Goal: Task Accomplishment & Management: Use online tool/utility

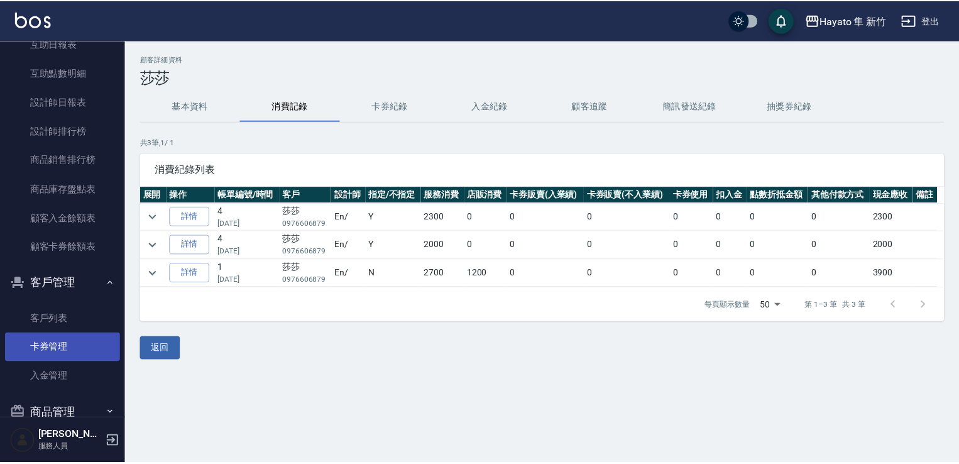
scroll to position [390, 0]
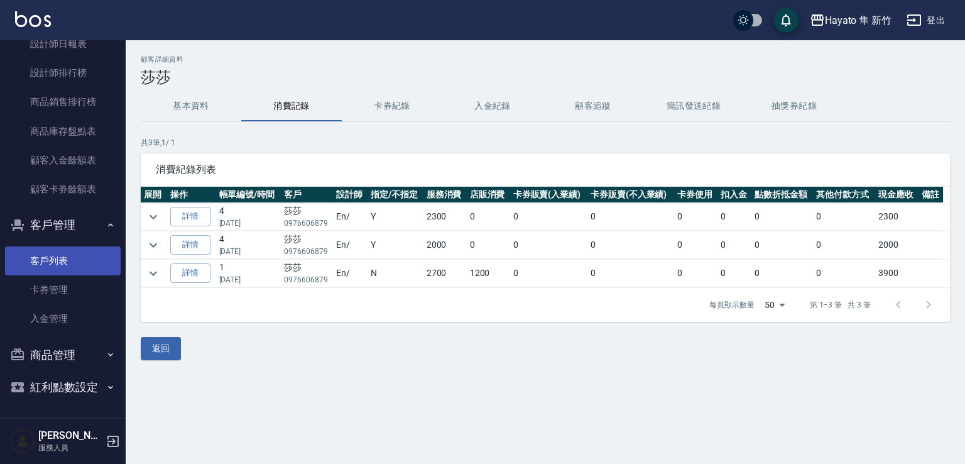
click at [102, 362] on button "商品管理" at bounding box center [63, 355] width 116 height 33
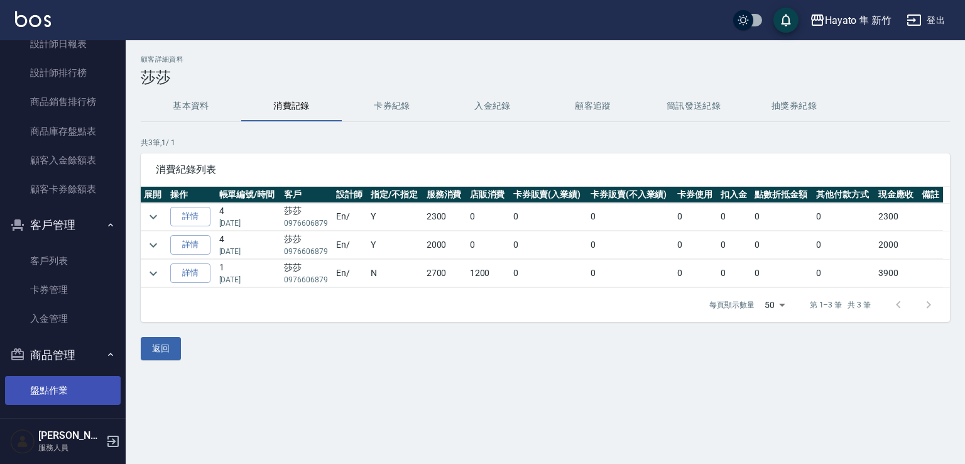
click at [58, 388] on link "盤點作業" at bounding box center [63, 390] width 116 height 29
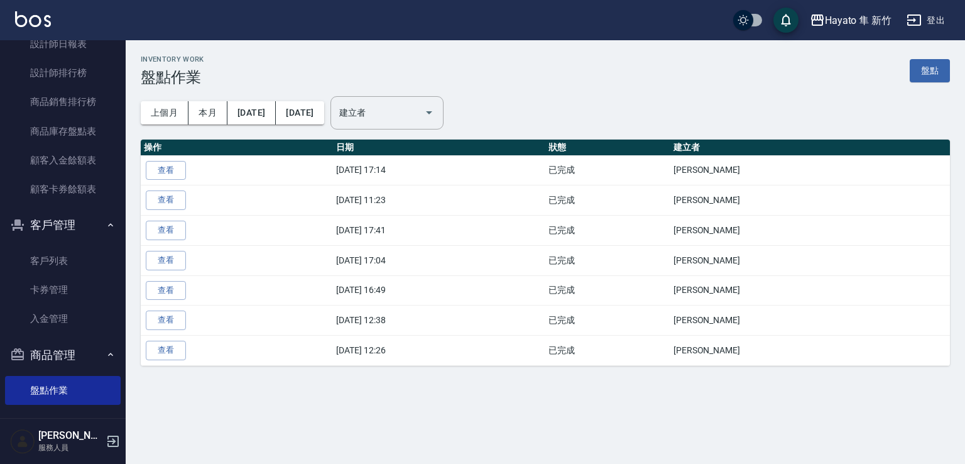
click at [939, 80] on link "盤點" at bounding box center [930, 70] width 40 height 23
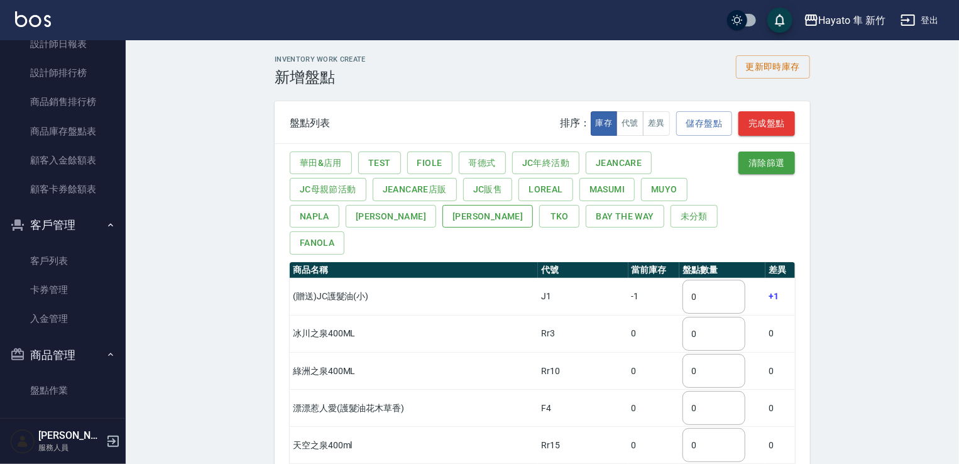
click at [442, 217] on button "[PERSON_NAME]" at bounding box center [487, 216] width 90 height 23
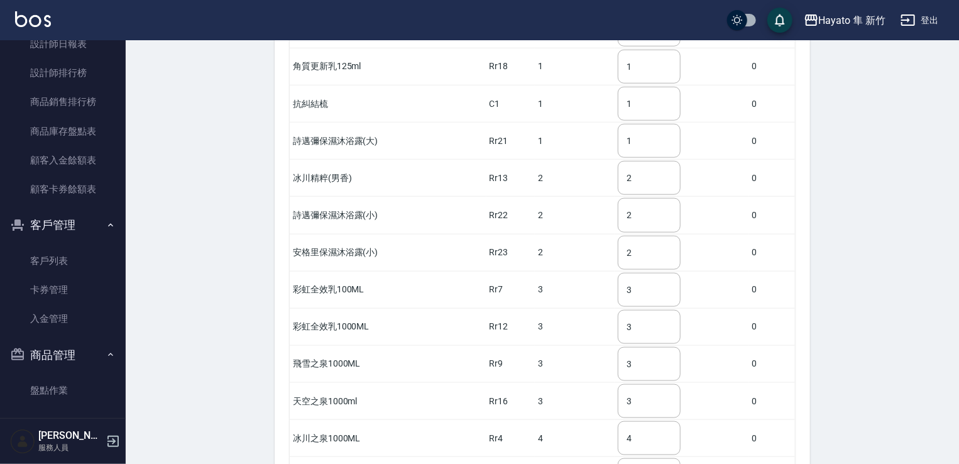
scroll to position [628, 0]
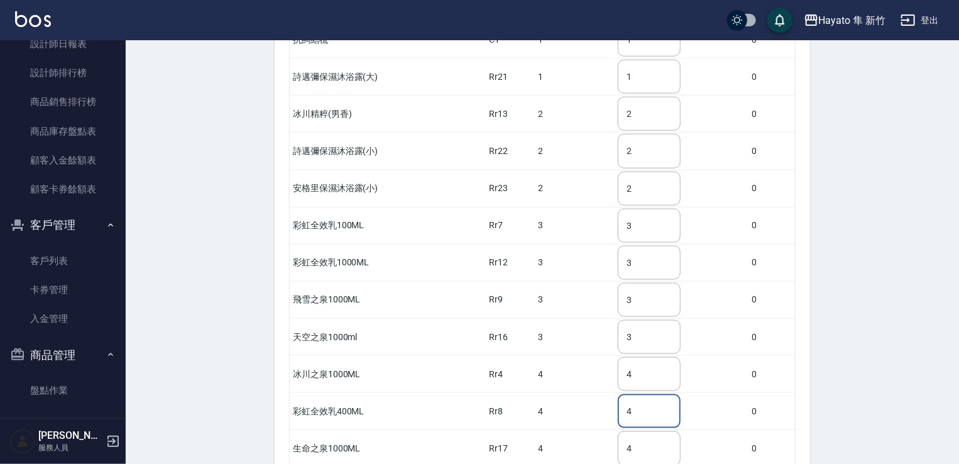
drag, startPoint x: 652, startPoint y: 385, endPoint x: 605, endPoint y: 393, distance: 47.1
click at [605, 393] on tr "彩虹全效乳400ML Rr8 4 4 ​ 0" at bounding box center [542, 411] width 505 height 37
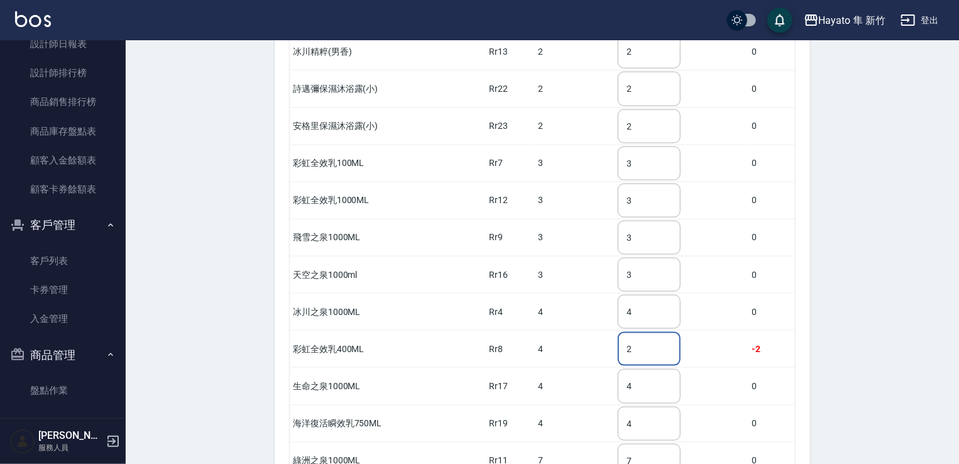
scroll to position [691, 0]
type input "2"
click at [650, 406] on input "4" at bounding box center [649, 423] width 63 height 34
drag, startPoint x: 636, startPoint y: 395, endPoint x: 626, endPoint y: 398, distance: 10.5
click at [626, 406] on input "4" at bounding box center [649, 423] width 63 height 34
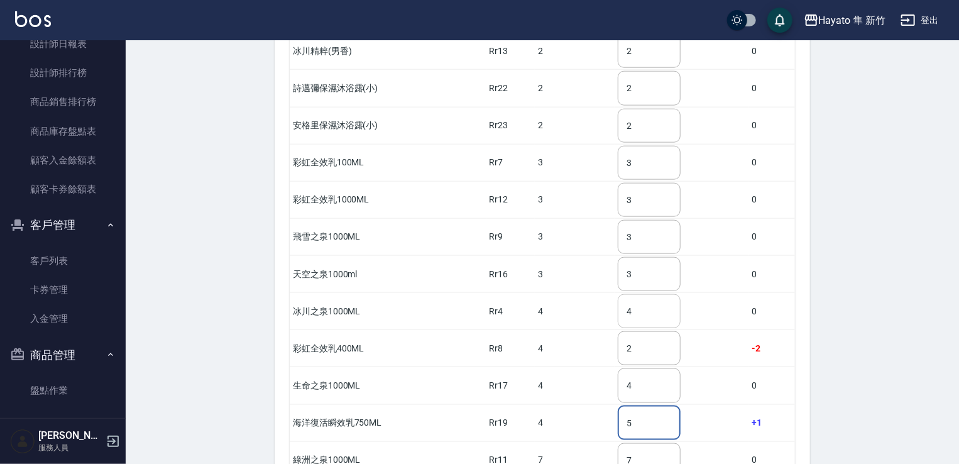
type input "5"
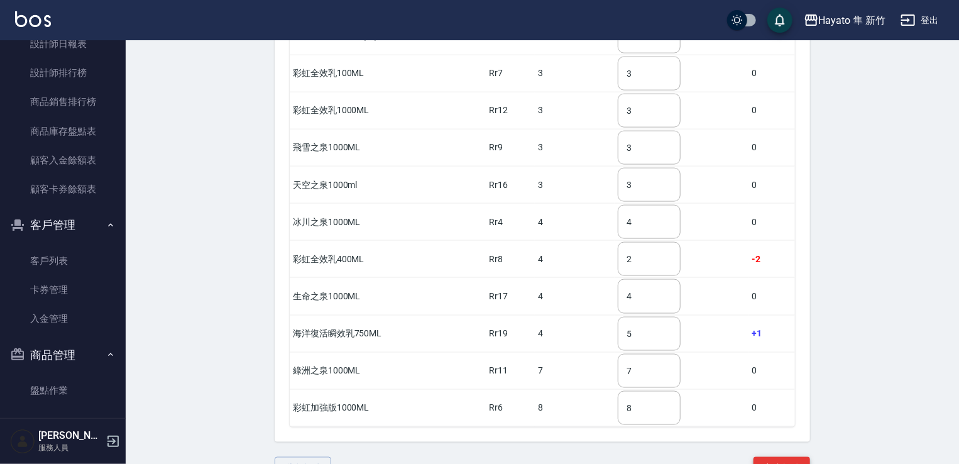
click at [787, 457] on button "完成盤點" at bounding box center [781, 468] width 57 height 23
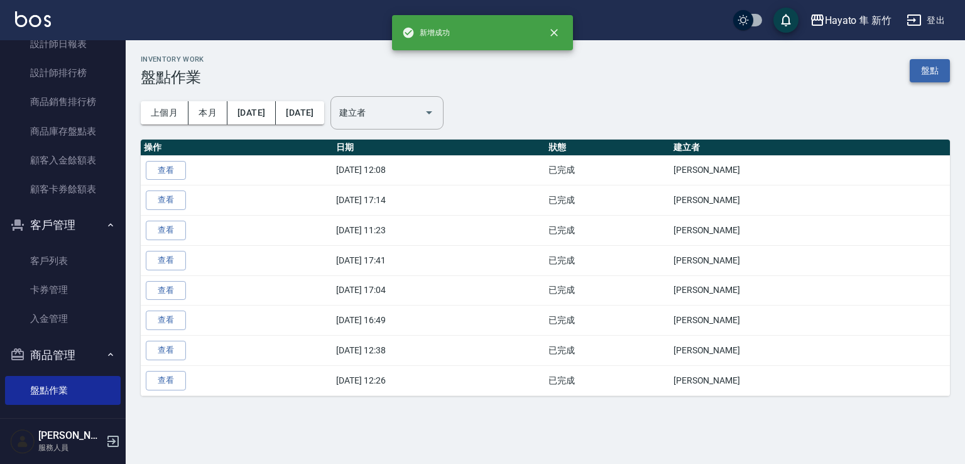
click at [936, 71] on link "盤點" at bounding box center [930, 70] width 40 height 23
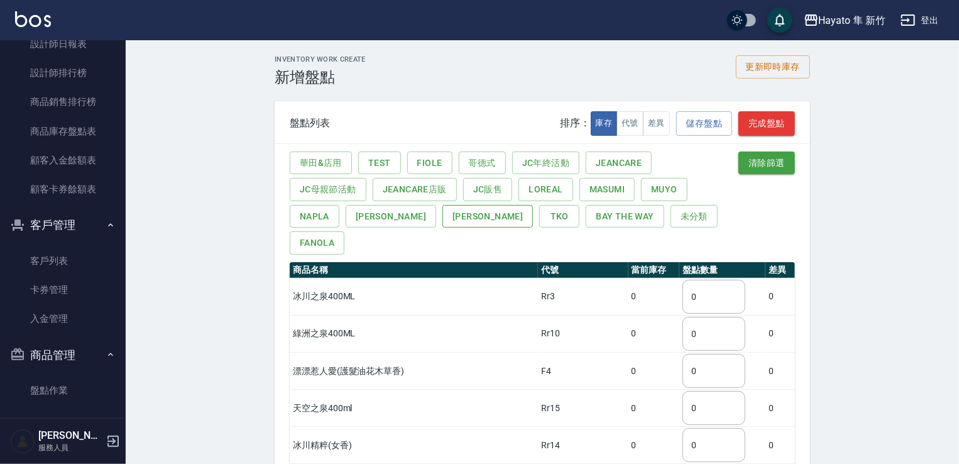
click at [442, 219] on button "[PERSON_NAME]" at bounding box center [487, 216] width 90 height 23
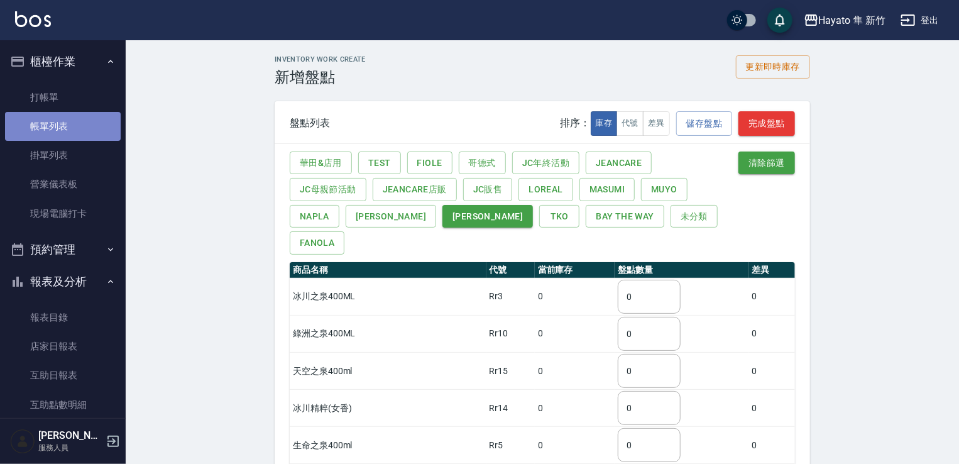
click at [77, 124] on link "帳單列表" at bounding box center [63, 126] width 116 height 29
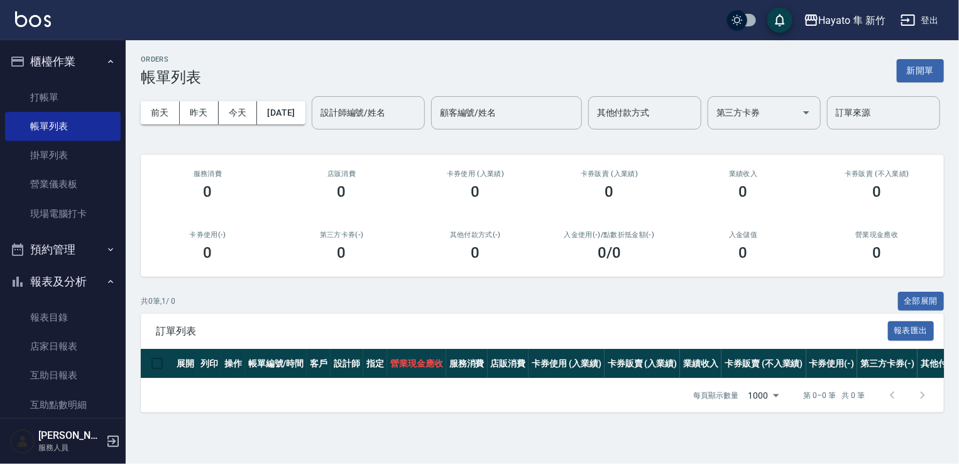
scroll to position [13, 0]
click at [90, 102] on link "打帳單" at bounding box center [63, 97] width 116 height 29
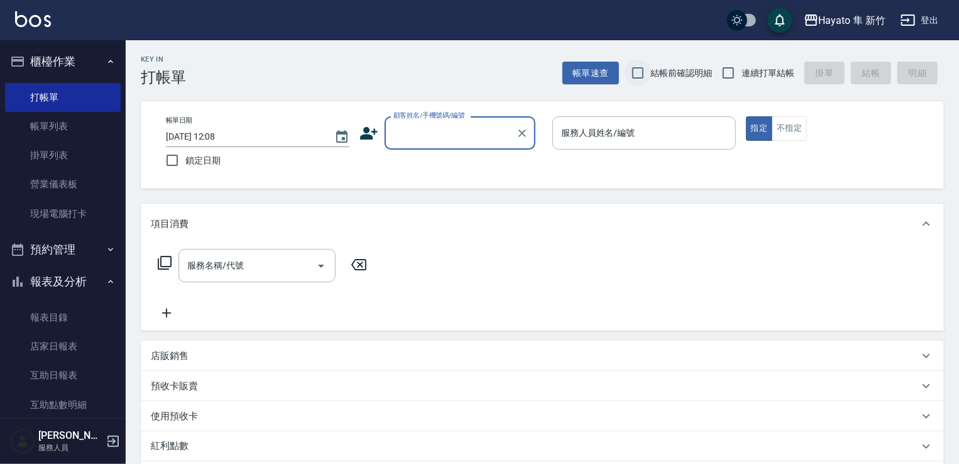
click at [647, 76] on input "結帳前確認明細" at bounding box center [638, 73] width 26 height 26
checkbox input "true"
click at [738, 75] on input "連續打單結帳" at bounding box center [728, 73] width 26 height 26
checkbox input "true"
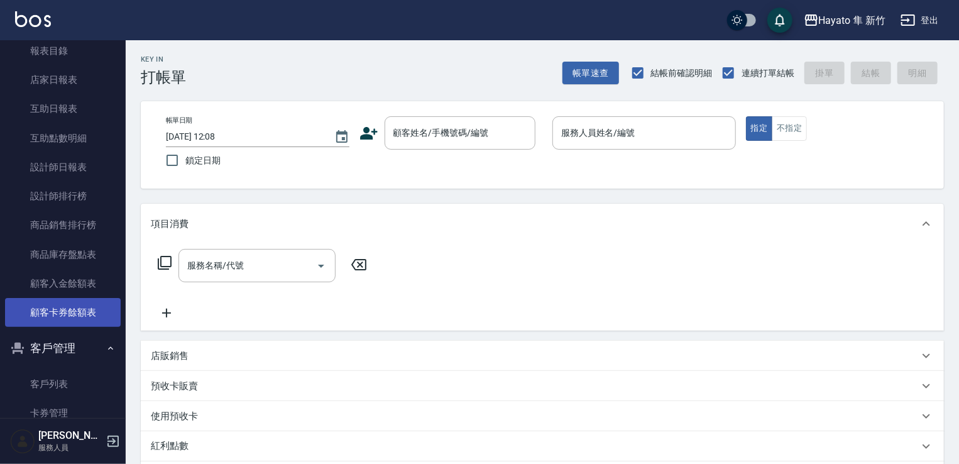
scroll to position [251, 0]
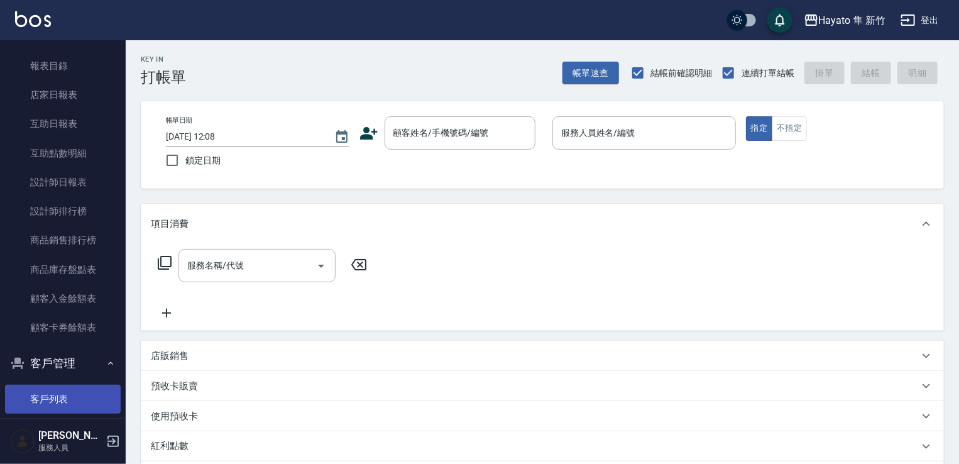
click at [65, 403] on link "客戶列表" at bounding box center [63, 399] width 116 height 29
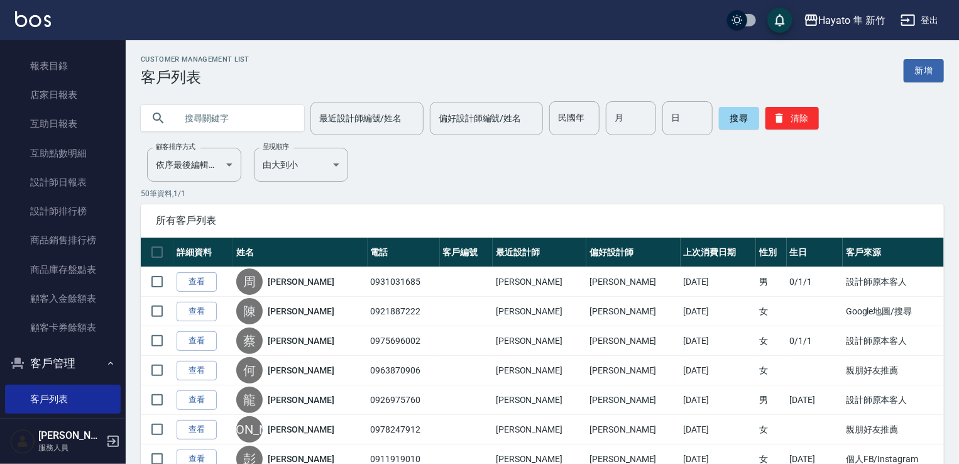
click at [207, 129] on input "text" at bounding box center [235, 118] width 118 height 34
type input "莎莎"
click at [726, 114] on button "搜尋" at bounding box center [739, 118] width 40 height 23
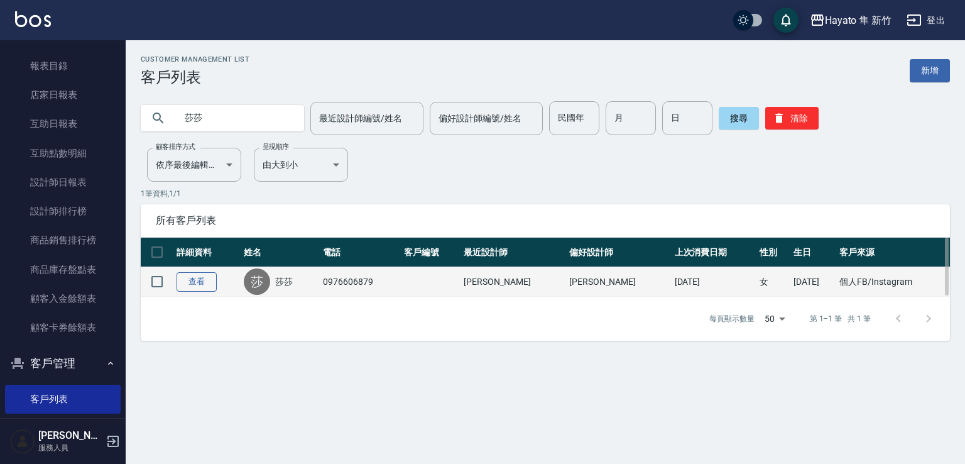
click at [178, 285] on link "查看" at bounding box center [197, 281] width 40 height 19
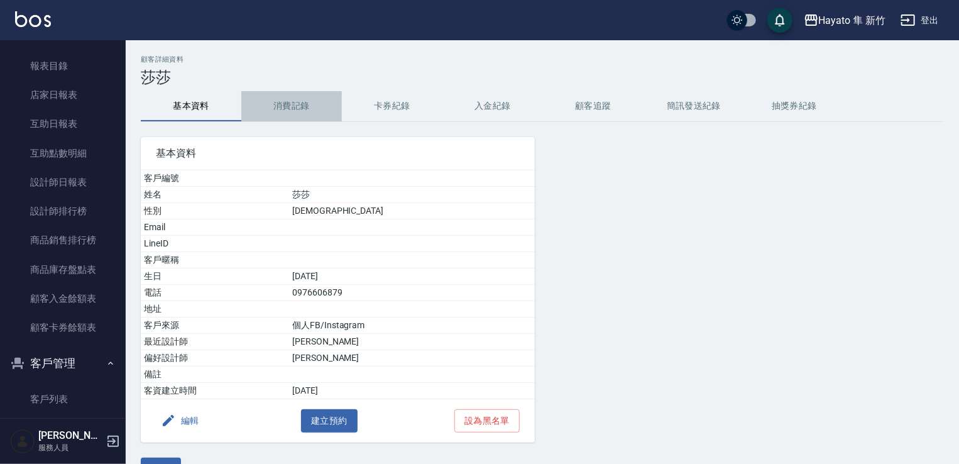
click at [302, 107] on button "消費記錄" at bounding box center [291, 106] width 101 height 30
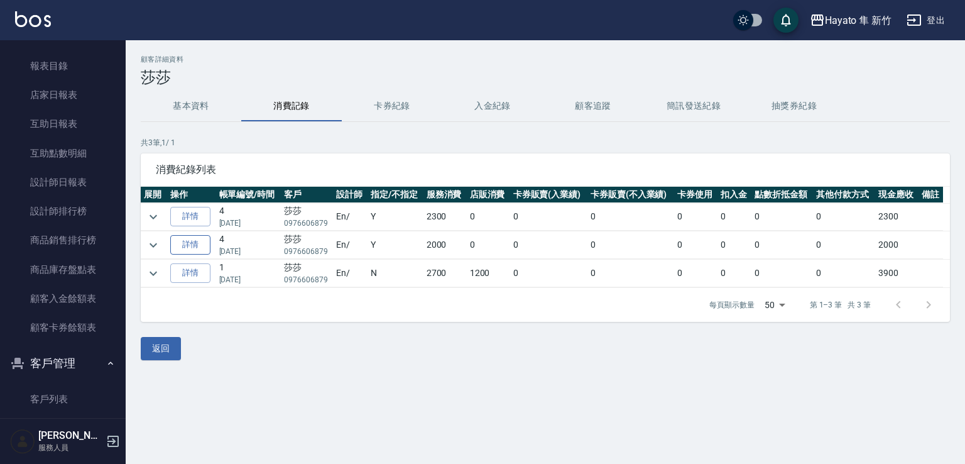
click at [195, 249] on link "詳情" at bounding box center [190, 244] width 40 height 19
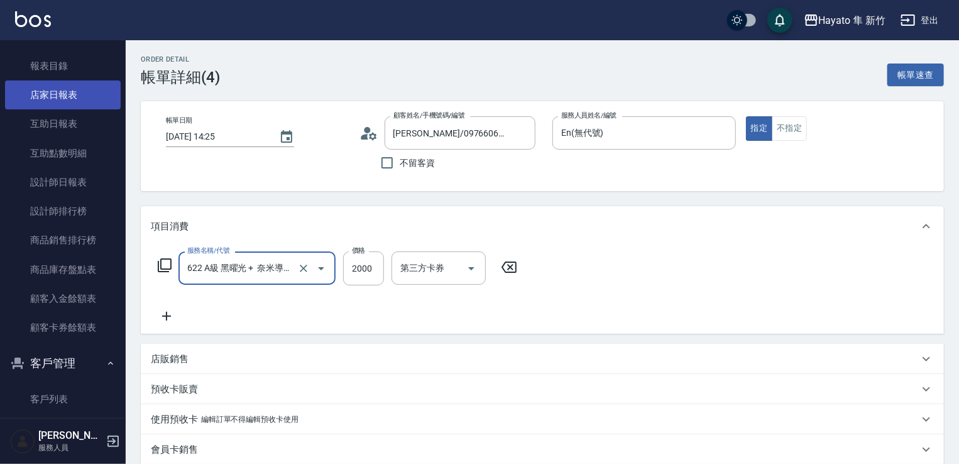
type input "[PERSON_NAME]/0976606879/"
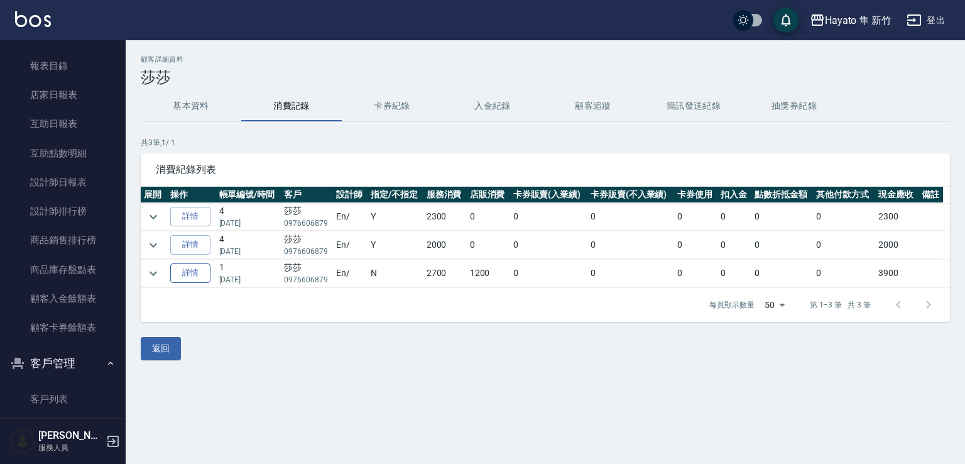
click at [199, 268] on link "詳情" at bounding box center [190, 272] width 40 height 19
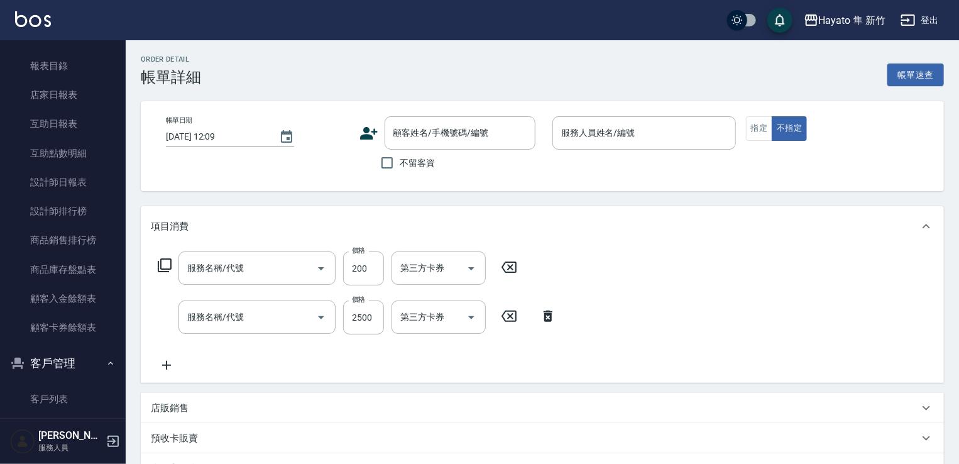
type input "[DATE] 17:27"
type input "En(無代號)"
type input "個人FB/Instagram"
type input "頭皮隔離(402)"
type input "C 特殊染(703)"
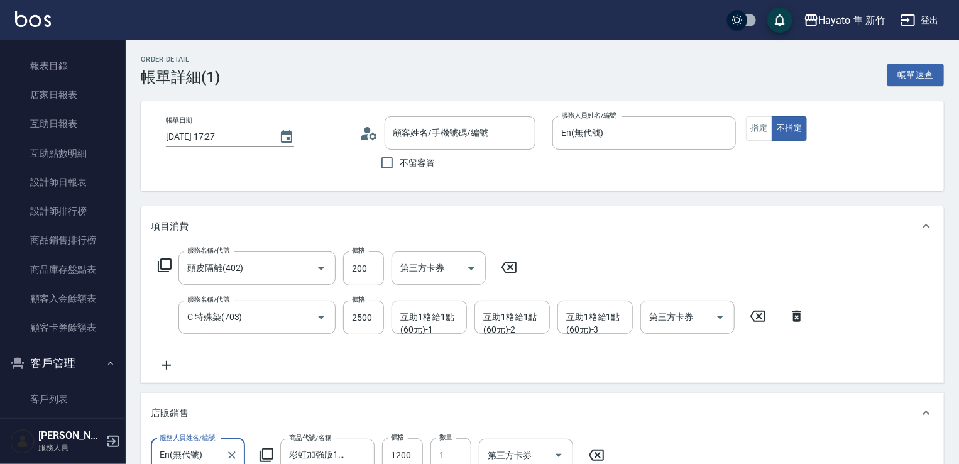
scroll to position [18, 0]
type input "[PERSON_NAME]/0976606879/"
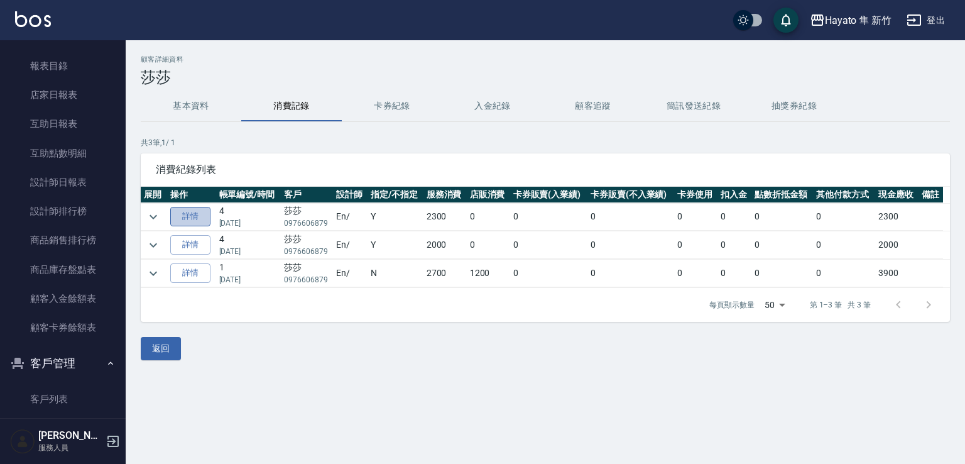
click at [183, 207] on link "詳情" at bounding box center [190, 216] width 40 height 19
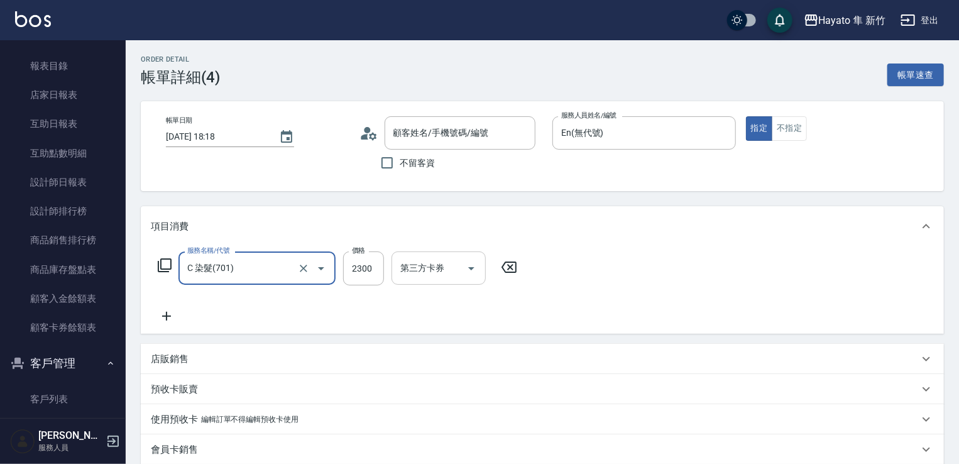
type input "[PERSON_NAME]/0976606879/"
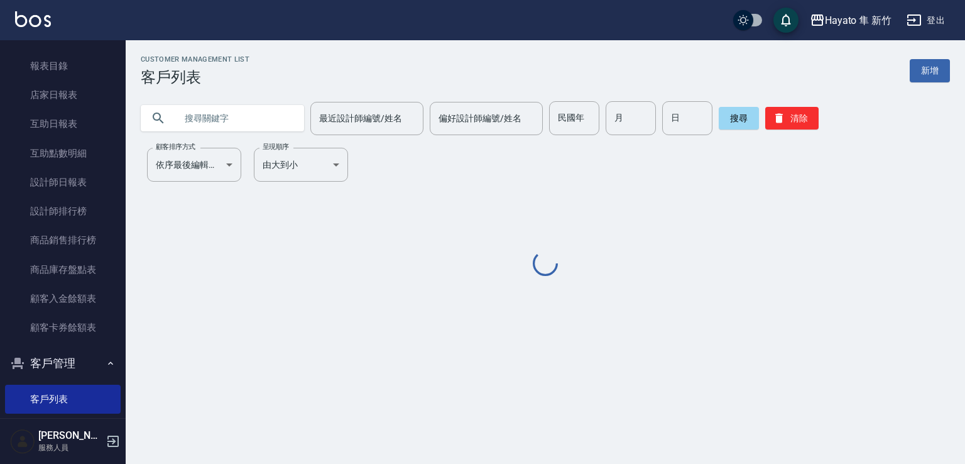
click at [226, 120] on input "text" at bounding box center [235, 118] width 118 height 34
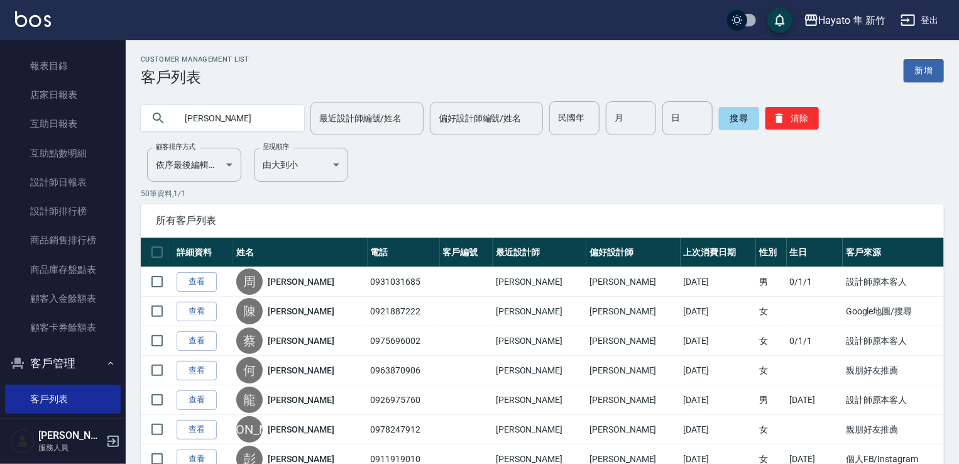
type input "[PERSON_NAME]"
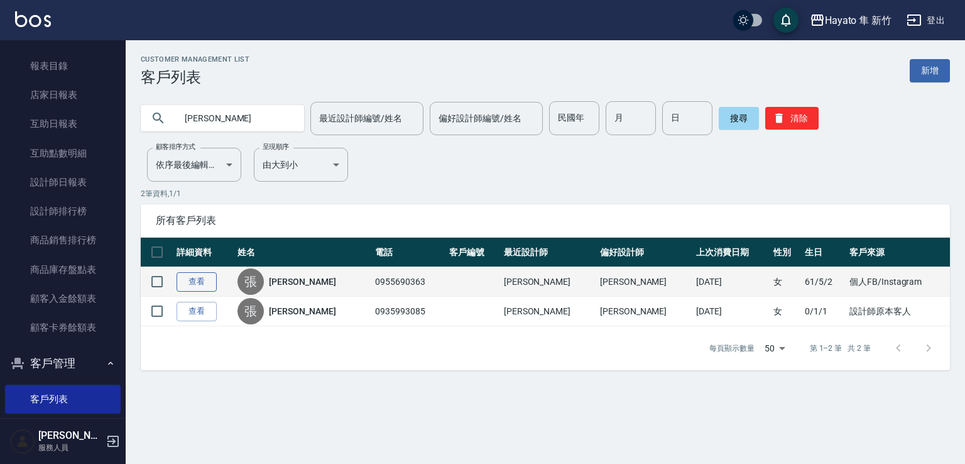
click at [212, 288] on link "查看" at bounding box center [197, 281] width 40 height 19
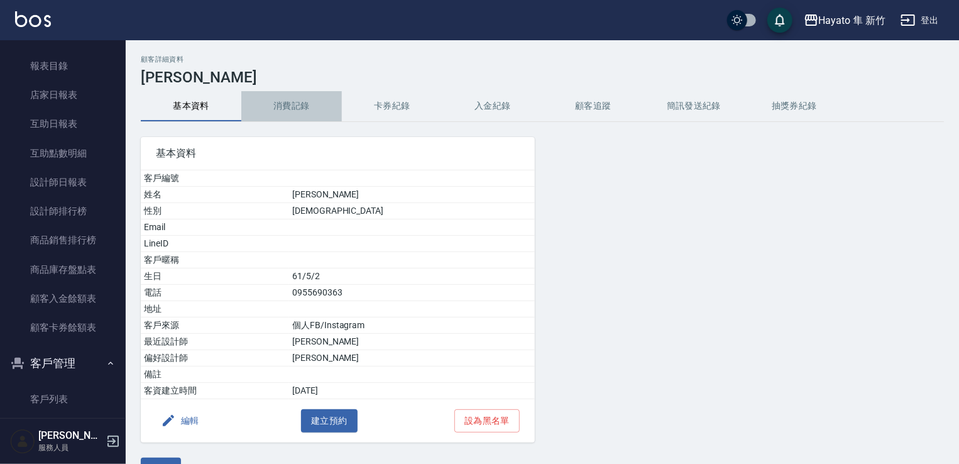
click at [288, 104] on button "消費記錄" at bounding box center [291, 106] width 101 height 30
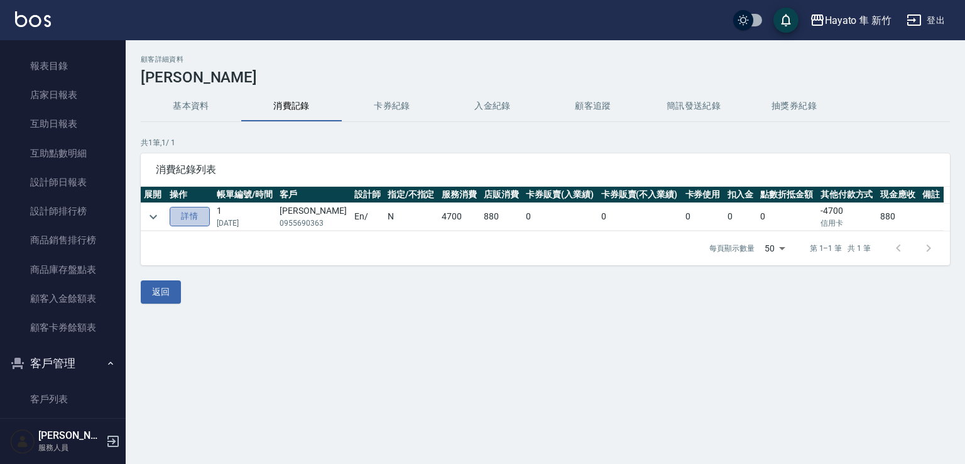
click at [186, 212] on link "詳情" at bounding box center [190, 216] width 40 height 19
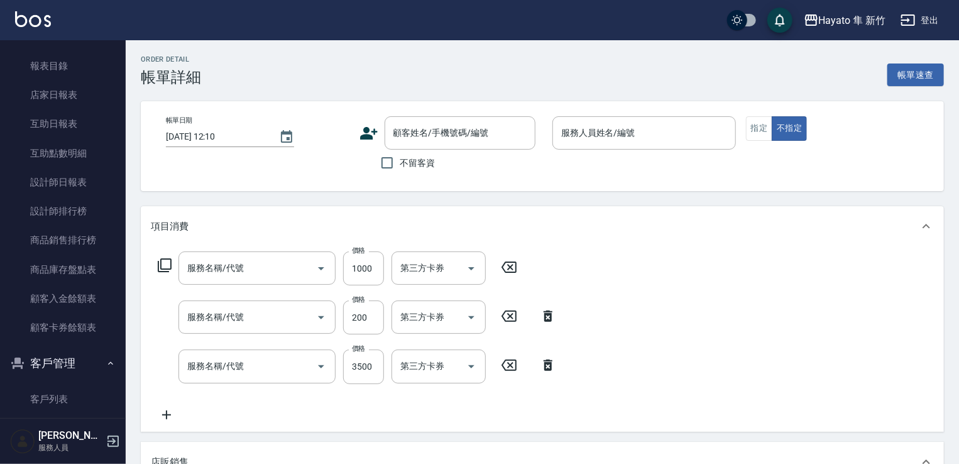
type input "[DATE] 18:06"
type input "En(無代號)"
type input "個人FB/Instagram"
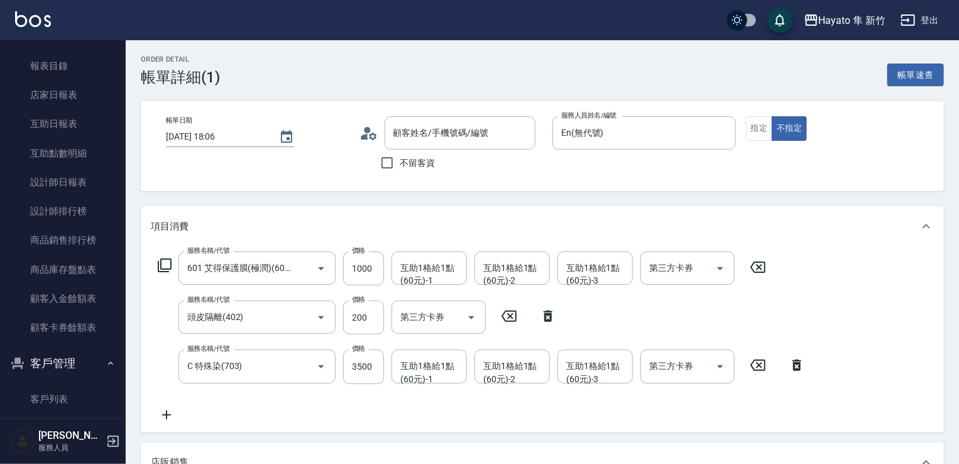
type input "601 艾得保護膜(極潤)(601)"
type input "頭皮隔離(402)"
type input "C 特殊染(703)"
type input "[PERSON_NAME]/0955690363/"
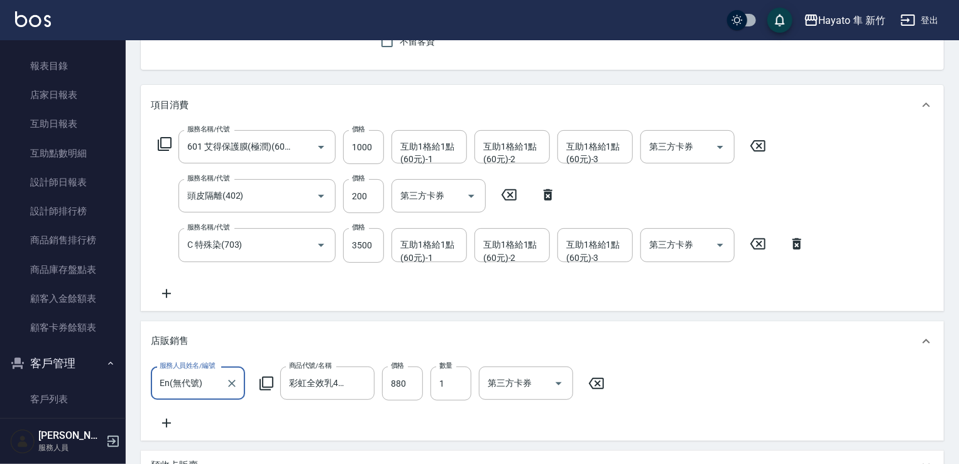
scroll to position [58, 0]
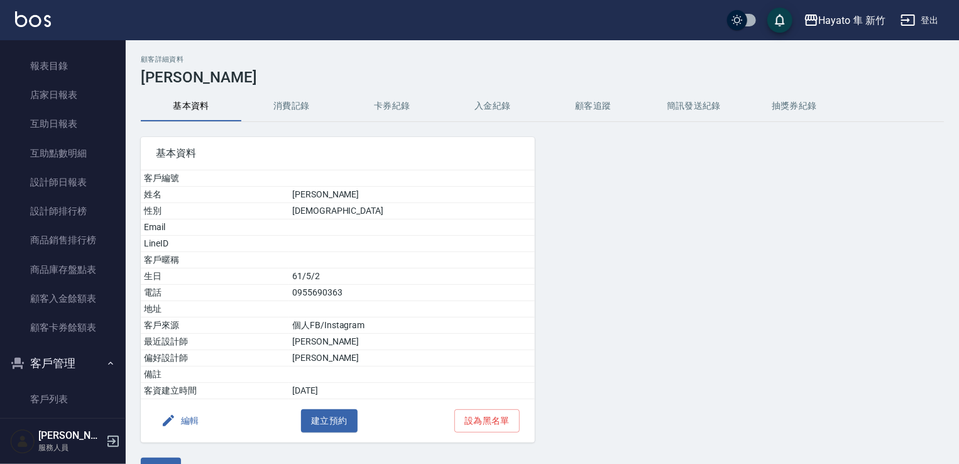
click at [298, 111] on button "消費記錄" at bounding box center [291, 106] width 101 height 30
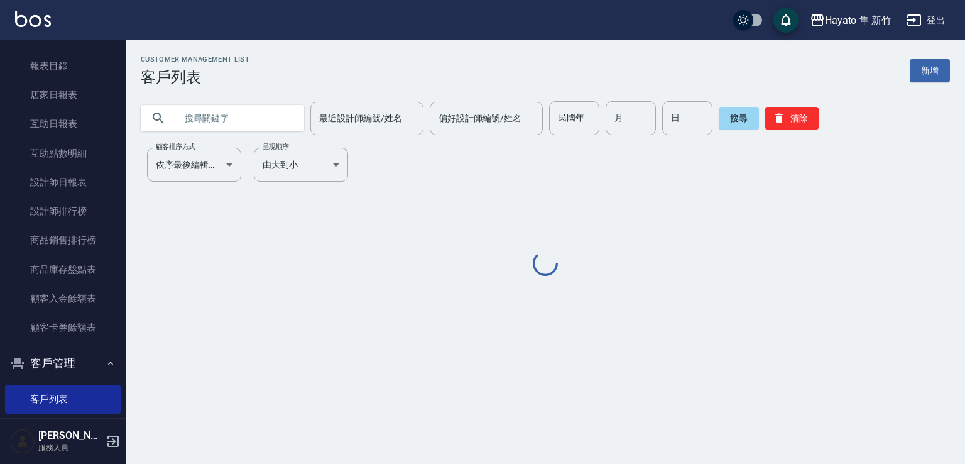
click at [209, 114] on input "text" at bounding box center [235, 118] width 118 height 34
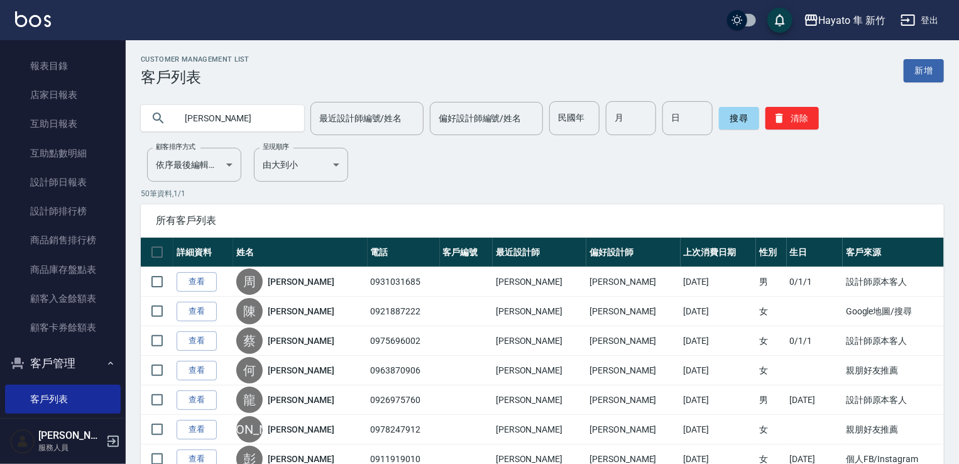
type input "[PERSON_NAME]"
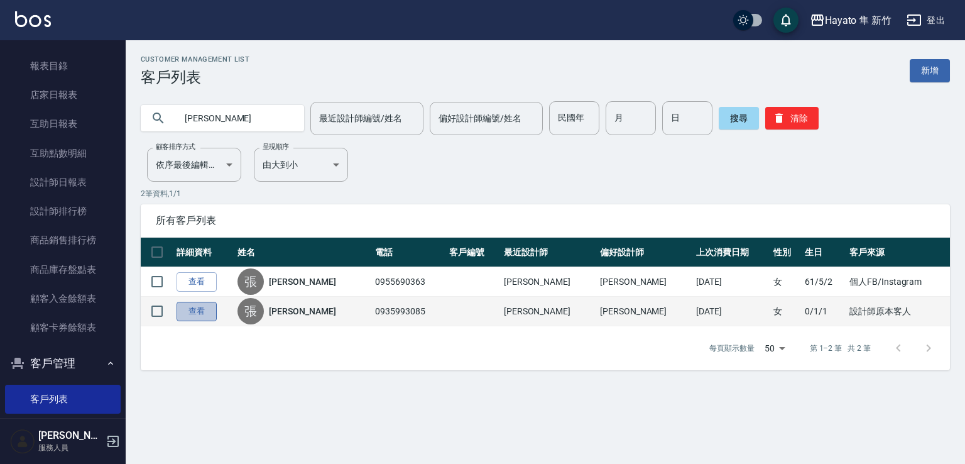
click at [200, 306] on link "查看" at bounding box center [197, 311] width 40 height 19
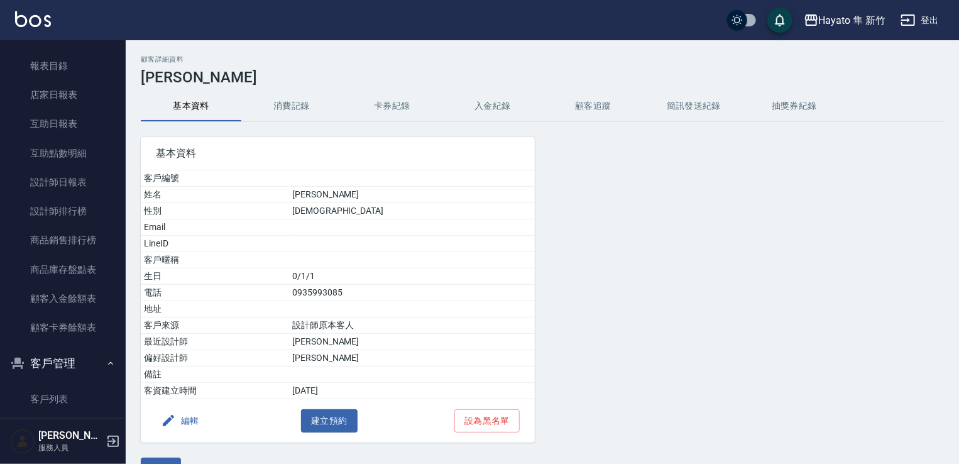
click at [292, 111] on button "消費記錄" at bounding box center [291, 106] width 101 height 30
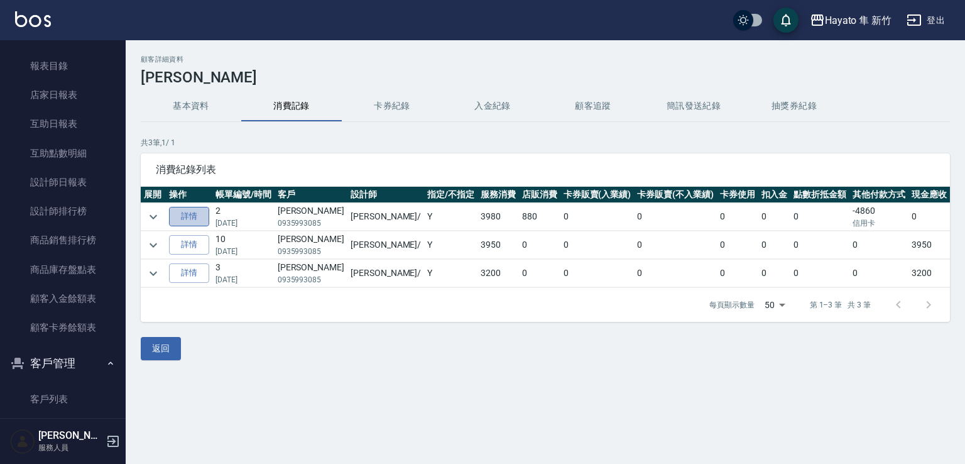
click at [174, 217] on link "詳情" at bounding box center [189, 216] width 40 height 19
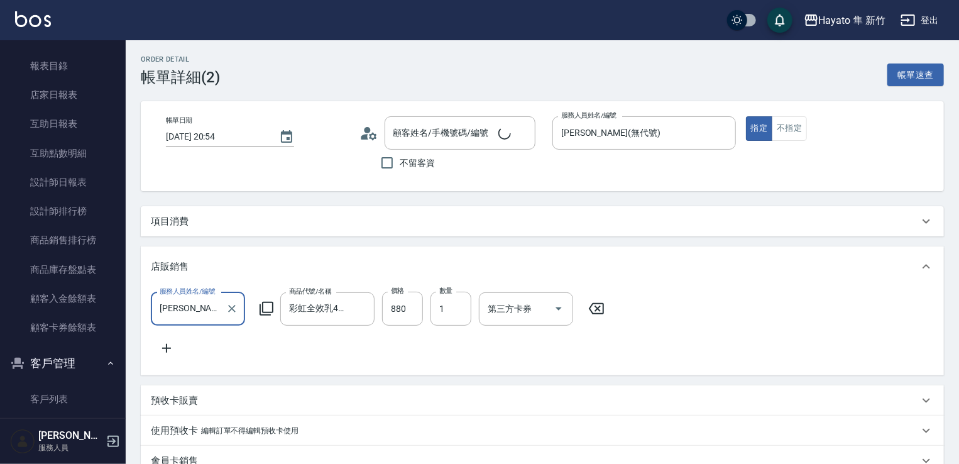
type input "[DATE] 20:54"
type input "[PERSON_NAME](無代號)"
type input "設計師原本客人"
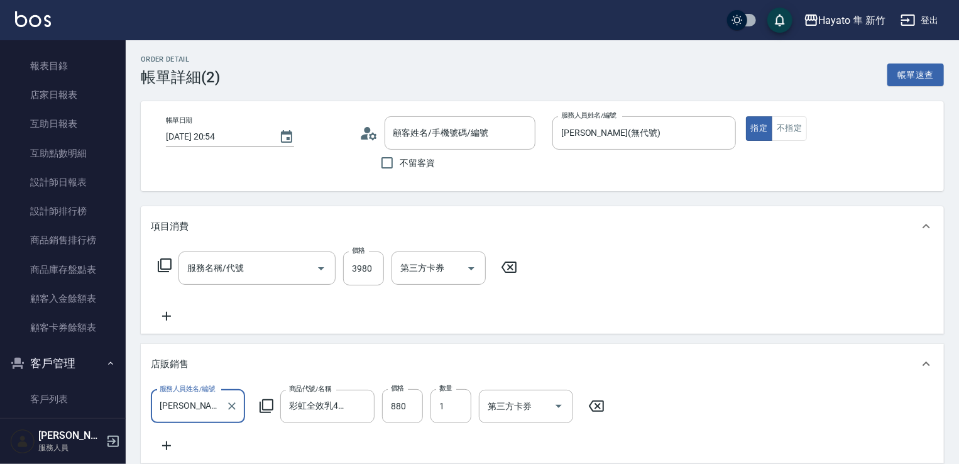
type input "[PERSON_NAME]/0935993085/"
type input "501 熱朔燙髮(501)"
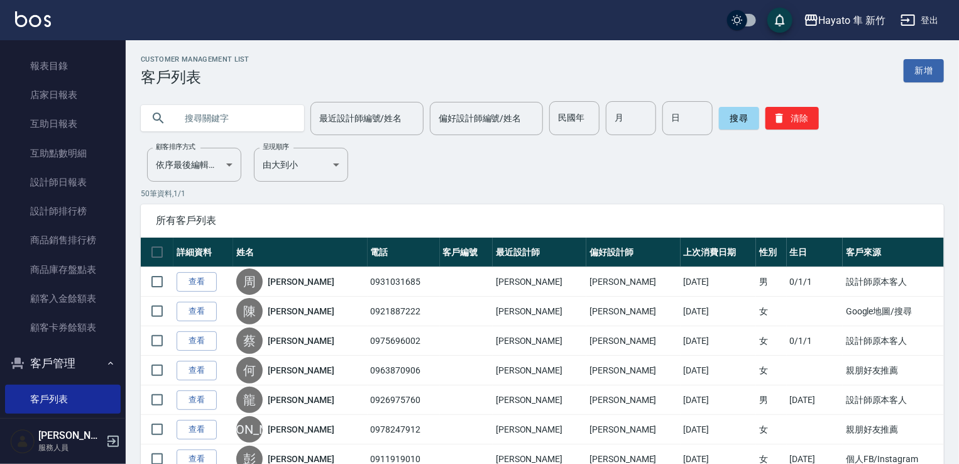
click at [226, 119] on input "text" at bounding box center [235, 118] width 118 height 34
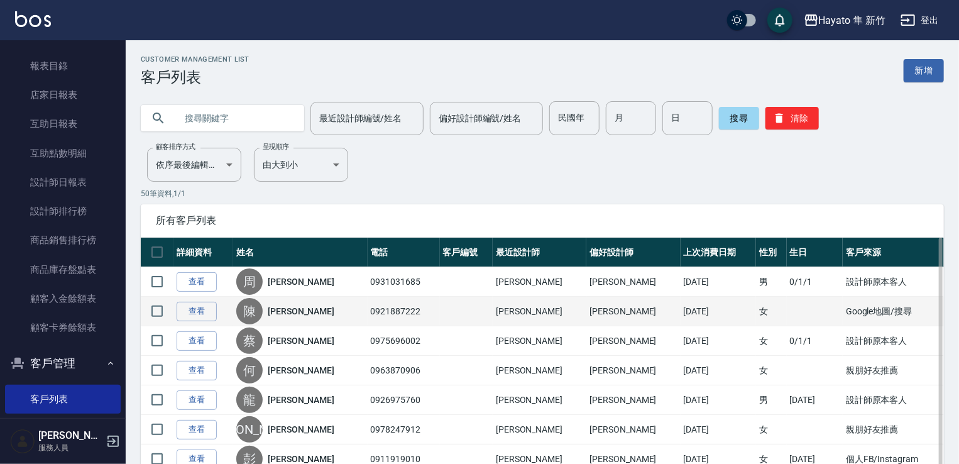
click at [0, 213] on nav "櫃檯作業 打帳單 帳單列表 掛單列表 營業儀表板 現場電腦打卡 預約管理 預約管理 報表及分析 報表目錄 店家日報表 互助日報表 互助點數明細 設計師日報表 …" at bounding box center [63, 229] width 126 height 378
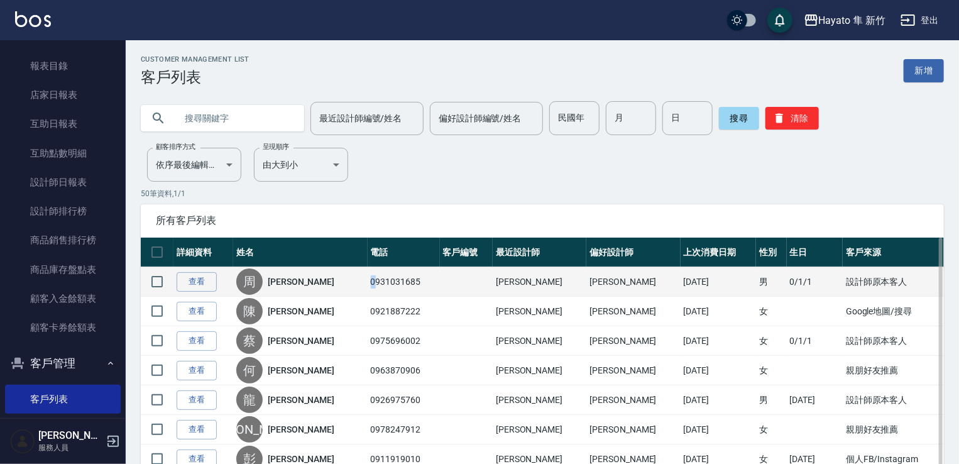
drag, startPoint x: 356, startPoint y: 293, endPoint x: 340, endPoint y: 293, distance: 15.7
click at [348, 293] on tr "查看 [PERSON_NAME] 0931031685 [PERSON_NAME] [PERSON_NAME] [DATE] 男 0/1/1 設計師原本客人" at bounding box center [542, 282] width 803 height 30
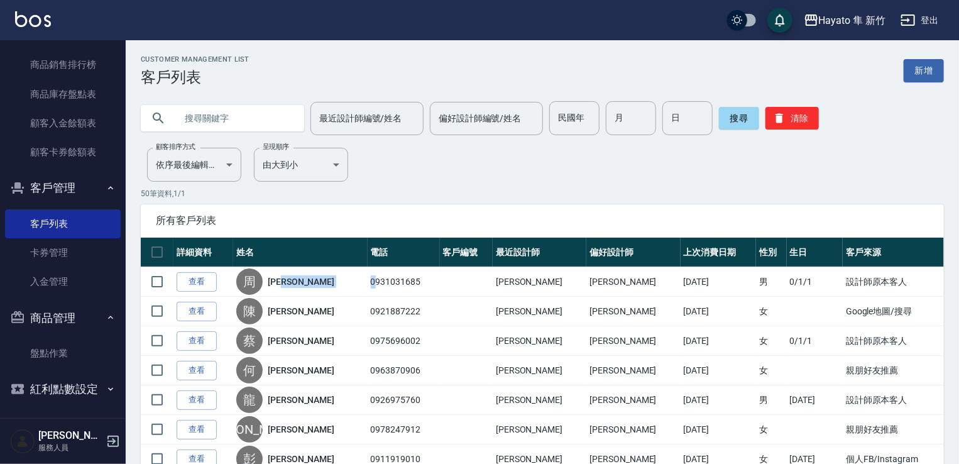
scroll to position [429, 0]
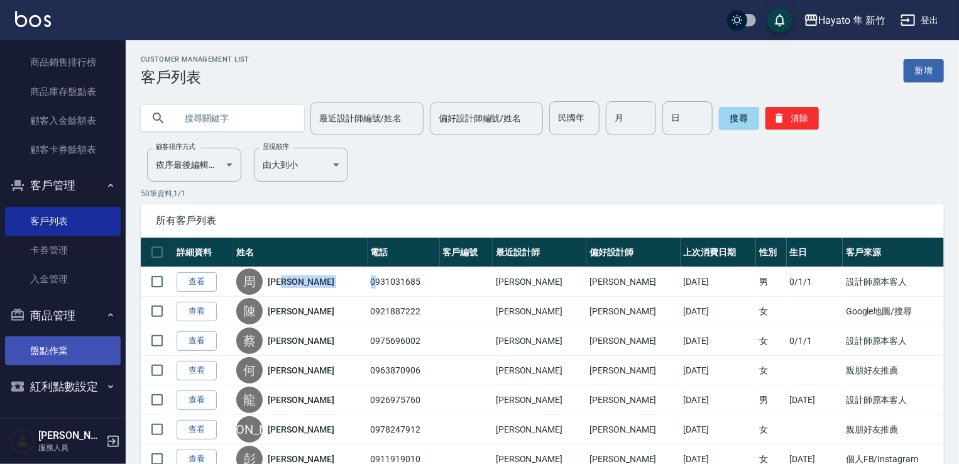
click at [54, 342] on link "盤點作業" at bounding box center [63, 350] width 116 height 29
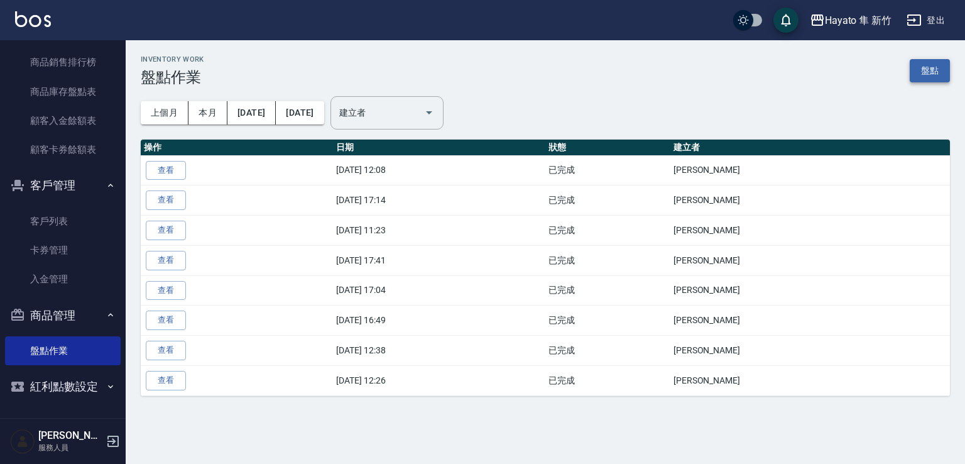
click at [930, 71] on link "盤點" at bounding box center [930, 70] width 40 height 23
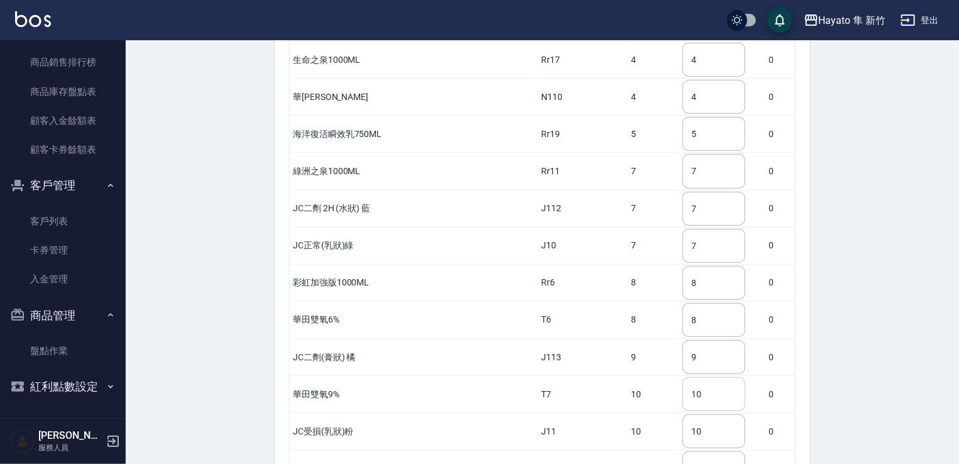
scroll to position [2780, 0]
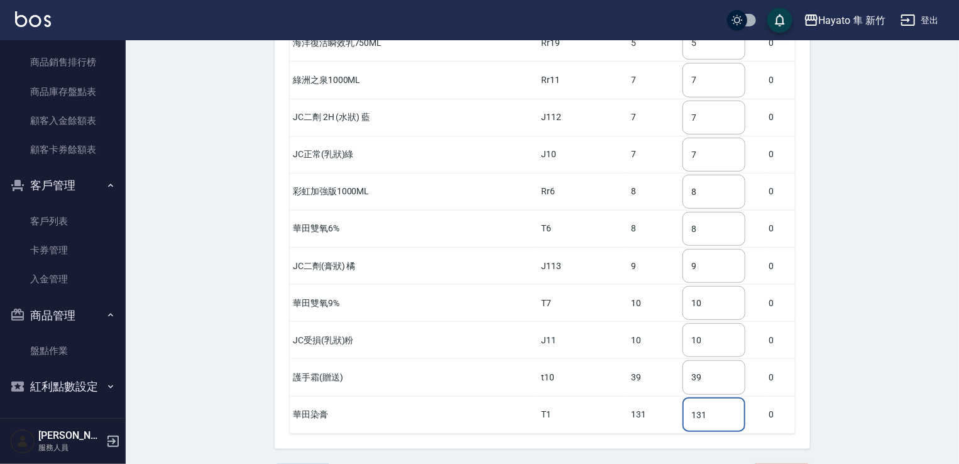
click at [700, 398] on input "131" at bounding box center [713, 415] width 63 height 34
type input "1"
type input "93"
